Goal: Task Accomplishment & Management: Complete application form

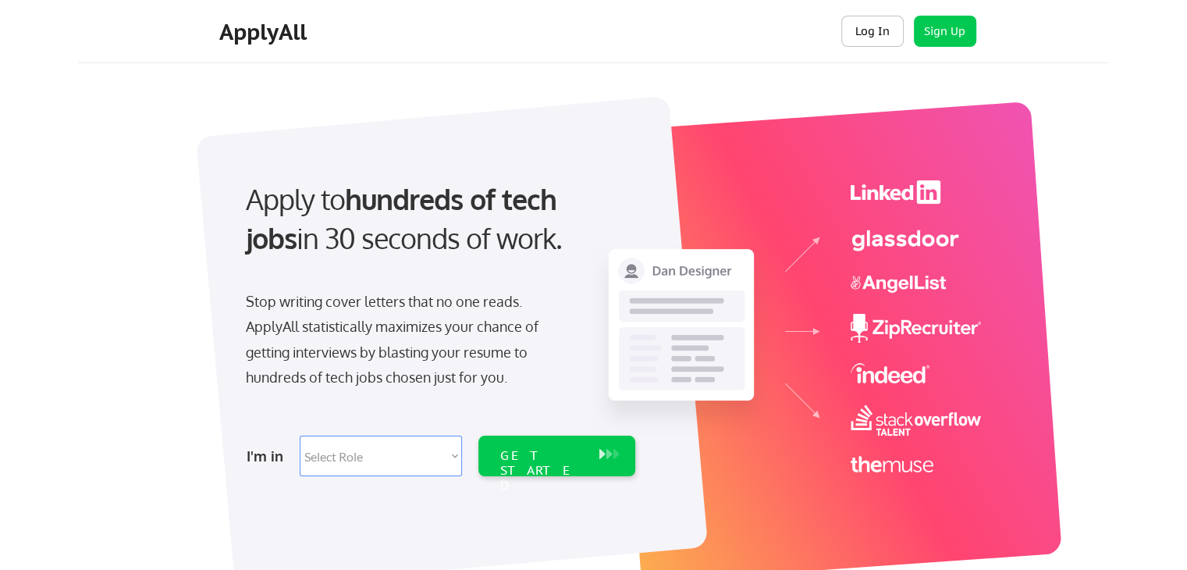
click at [873, 39] on button "Log In" at bounding box center [872, 31] width 62 height 31
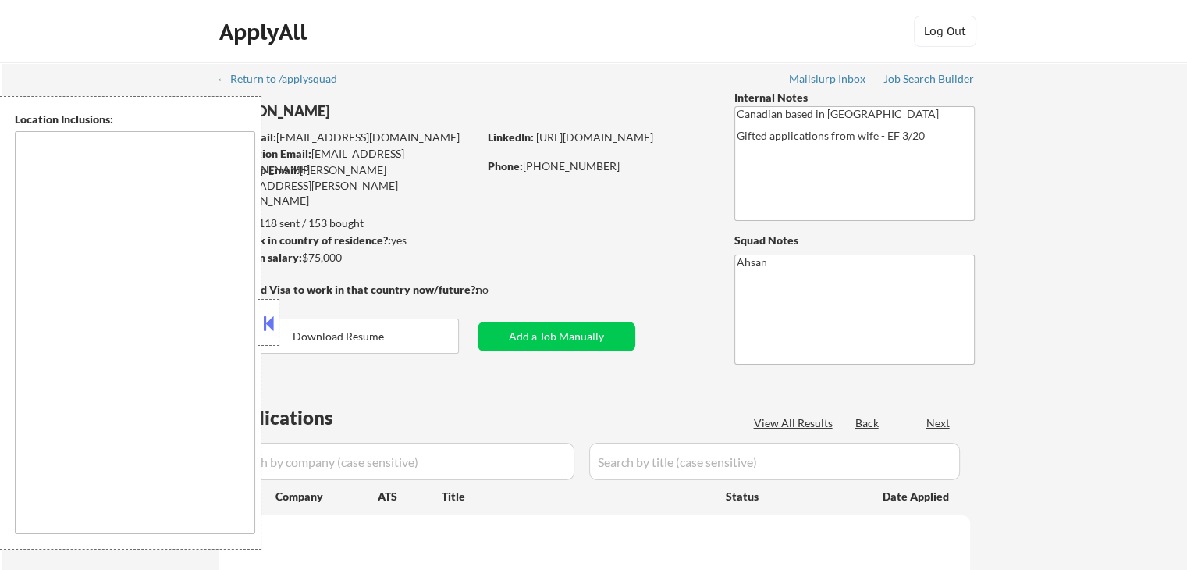
type textarea "[GEOGRAPHIC_DATA], ON [GEOGRAPHIC_DATA], [GEOGRAPHIC_DATA] [GEOGRAPHIC_DATA], O…"
